Goal: Task Accomplishment & Management: Manage account settings

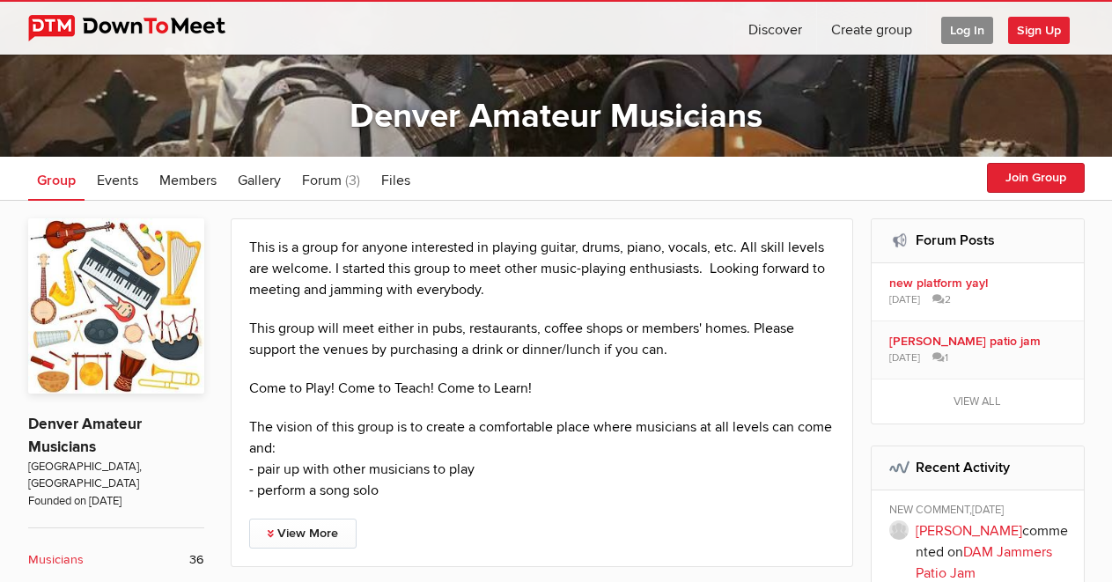
scroll to position [352, 0]
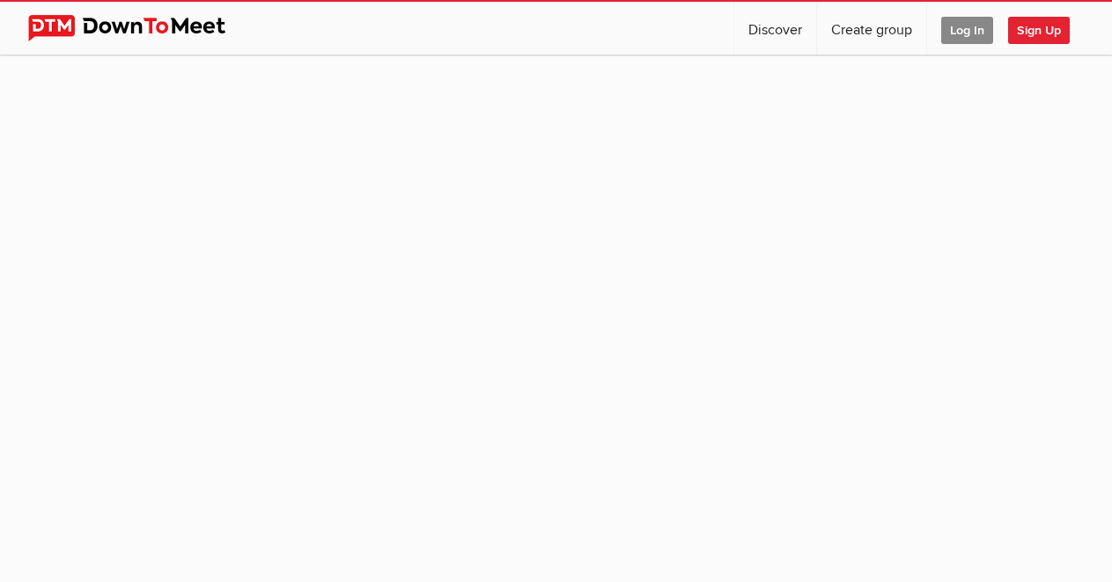
scroll to position [162, 0]
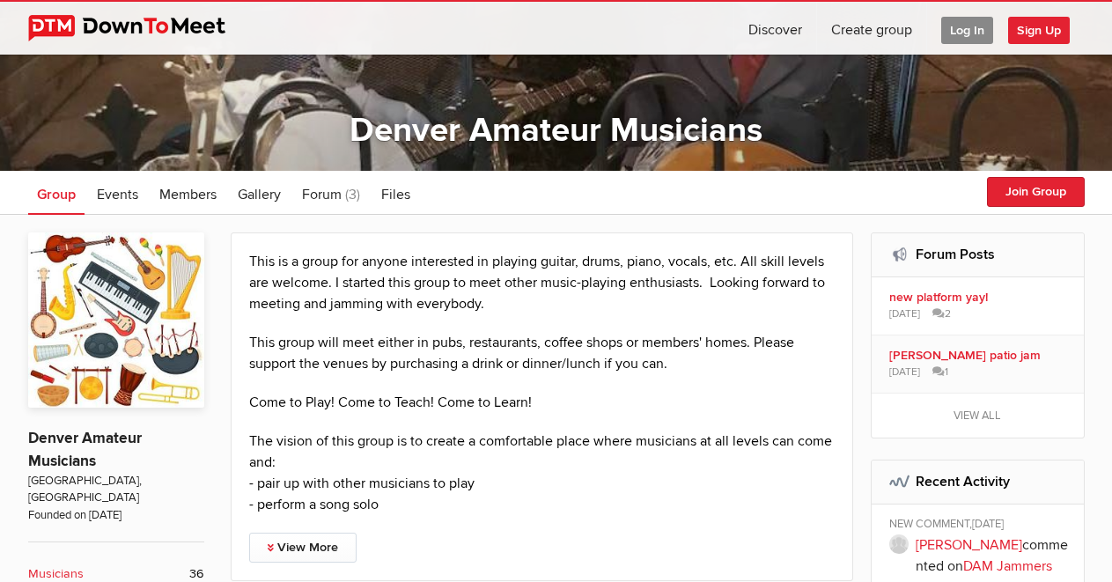
click at [966, 26] on span "Log In" at bounding box center [967, 30] width 52 height 27
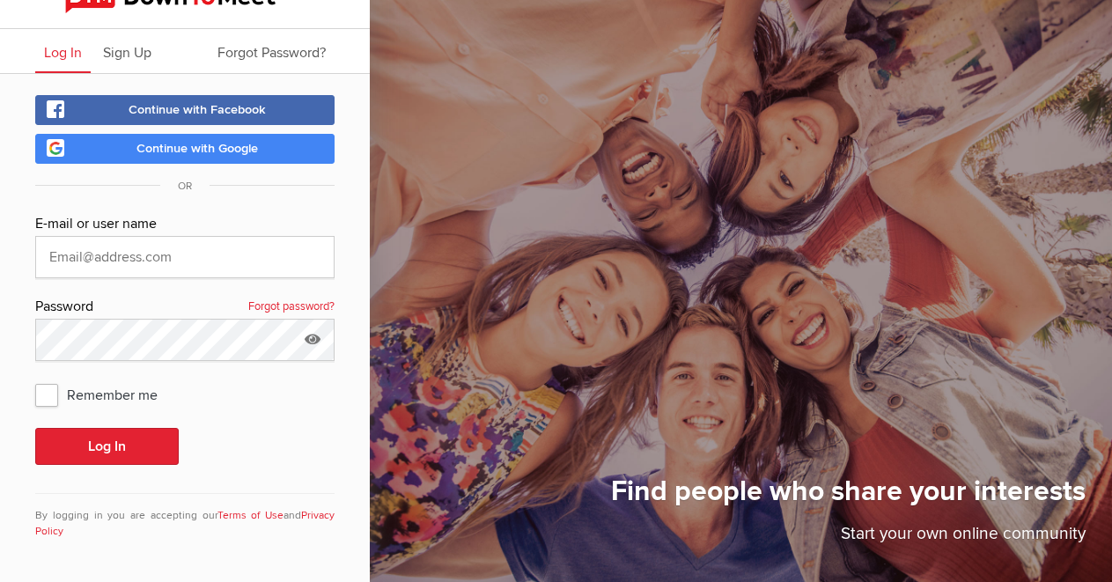
scroll to position [26, 0]
click at [140, 266] on input "text" at bounding box center [184, 257] width 299 height 42
type input "[EMAIL_ADDRESS][DOMAIN_NAME]"
drag, startPoint x: 57, startPoint y: 401, endPoint x: 77, endPoint y: 410, distance: 22.5
click at [58, 401] on span "Remember me" at bounding box center [105, 395] width 140 height 32
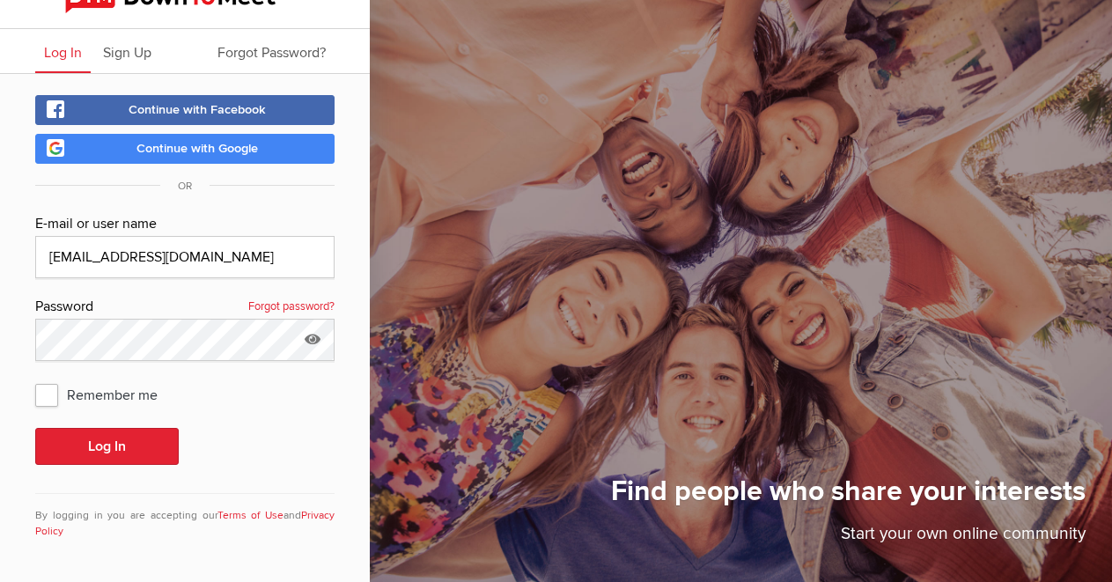
click at [35, 379] on input "Remember me" at bounding box center [34, 378] width 1 height 1
checkbox input "true"
click at [104, 442] on button "Log In" at bounding box center [107, 446] width 144 height 37
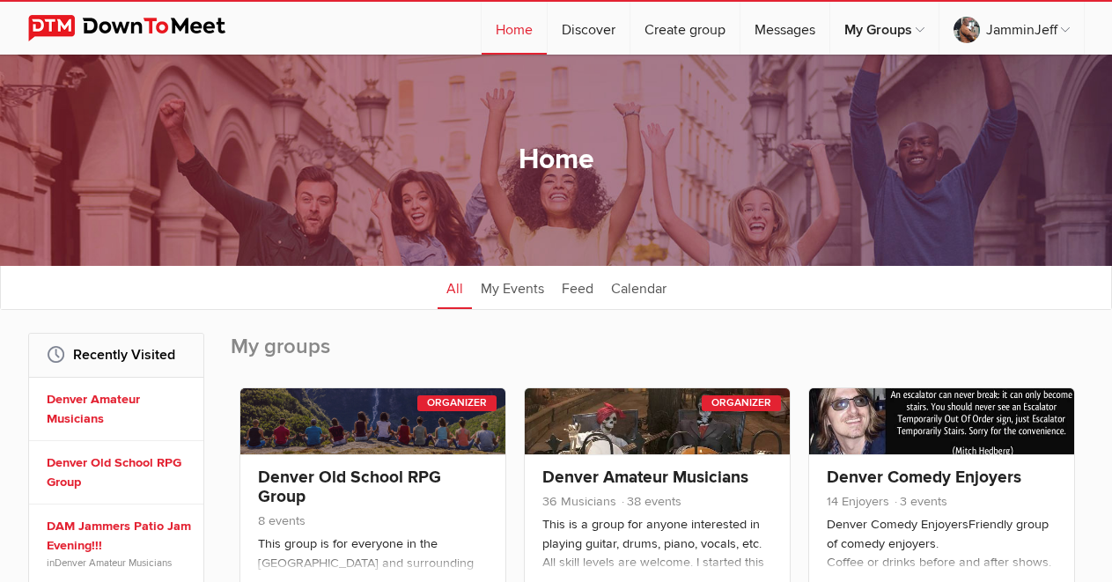
scroll to position [176, 0]
